Goal: Navigation & Orientation: Find specific page/section

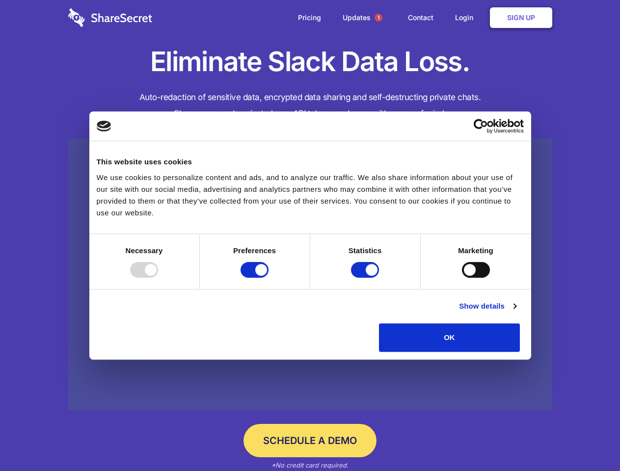
click at [158, 278] on div at bounding box center [144, 270] width 28 height 16
click at [268, 278] on input "Preferences" at bounding box center [254, 270] width 28 height 16
checkbox input "false"
click at [366, 278] on input "Statistics" at bounding box center [365, 270] width 28 height 16
checkbox input "false"
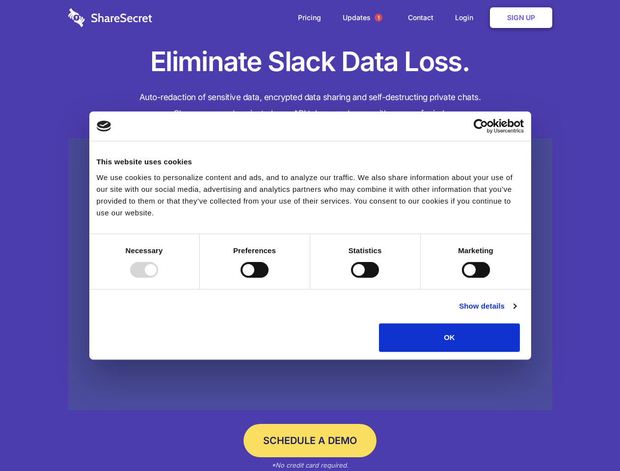
click at [462, 278] on input "Marketing" at bounding box center [476, 270] width 28 height 16
checkbox input "true"
click at [516, 312] on link "Show details" at bounding box center [487, 306] width 57 height 12
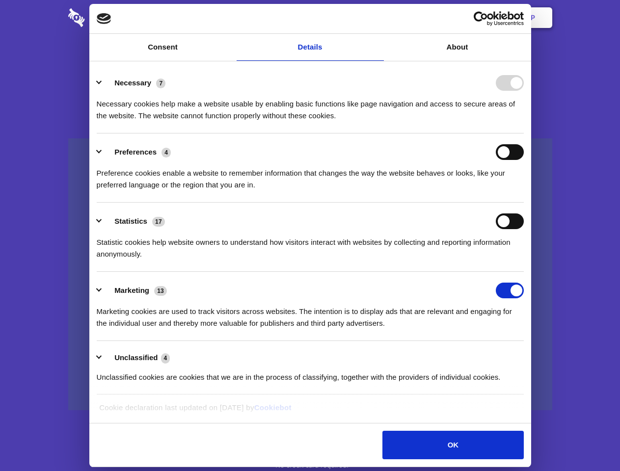
click at [524, 133] on li "Necessary 7 Necessary cookies help make a website usable by enabling basic func…" at bounding box center [310, 98] width 427 height 69
click at [378, 18] on span "1" at bounding box center [378, 18] width 8 height 8
